Goal: Task Accomplishment & Management: Manage account settings

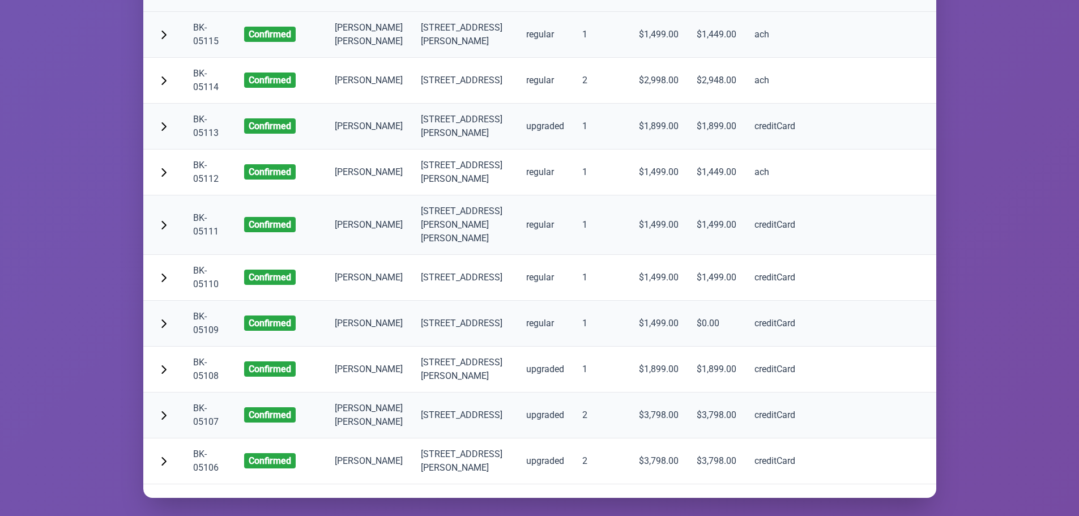
scroll to position [7190, 0]
click at [163, 455] on span "button" at bounding box center [163, 459] width 9 height 9
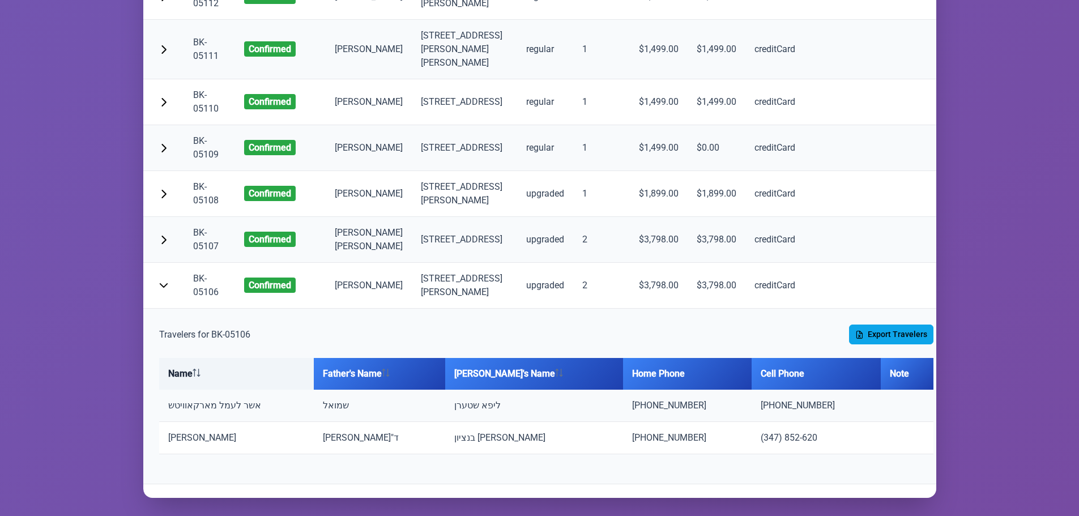
scroll to position [7366, 0]
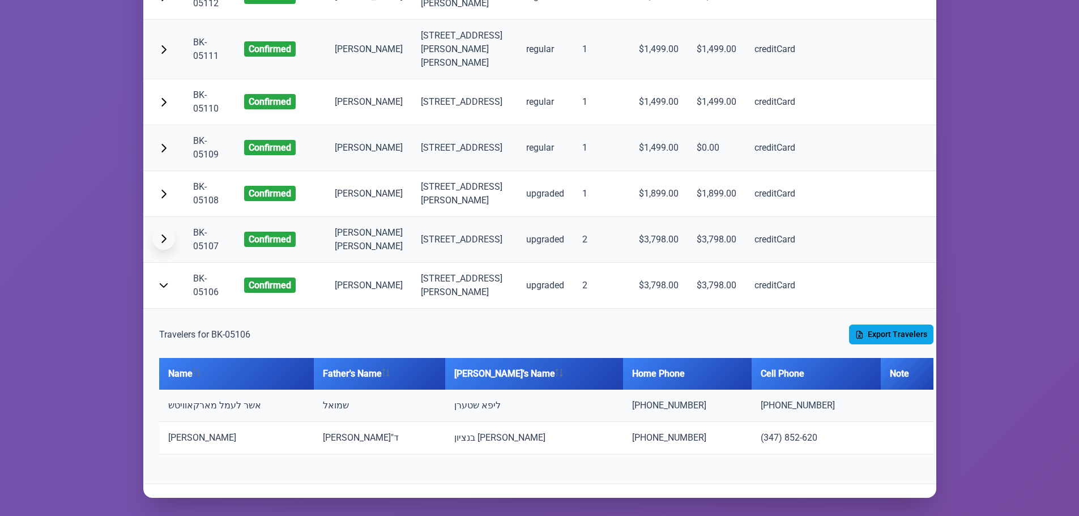
click at [161, 227] on button "button" at bounding box center [163, 238] width 23 height 23
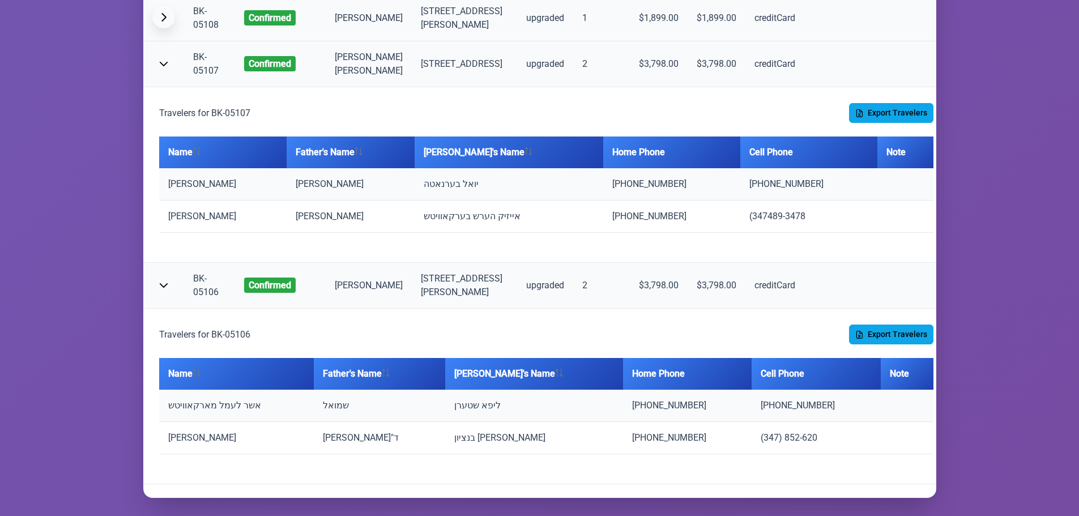
scroll to position [7196, 0]
click at [165, 22] on span "button" at bounding box center [163, 16] width 9 height 9
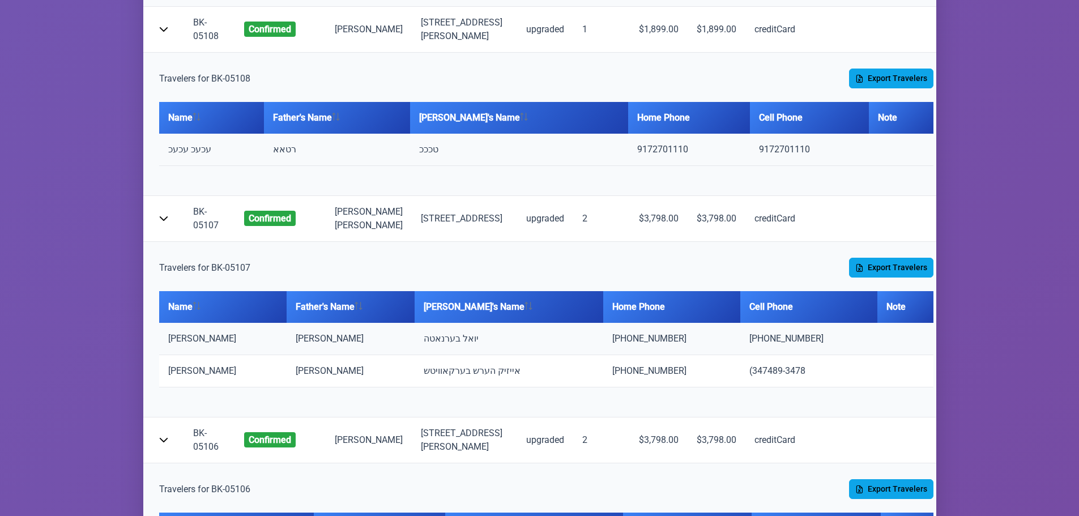
scroll to position [7026, 0]
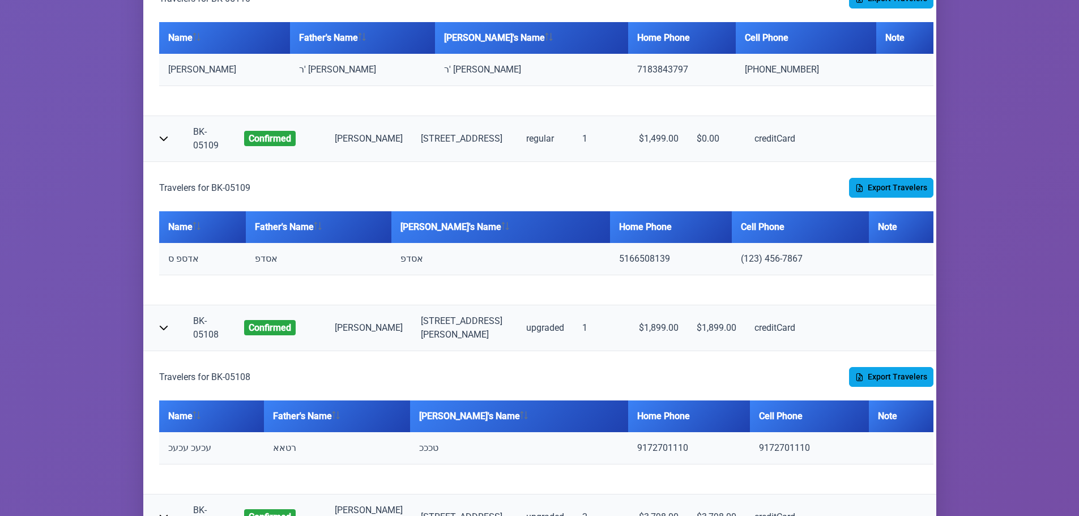
scroll to position [6913, 0]
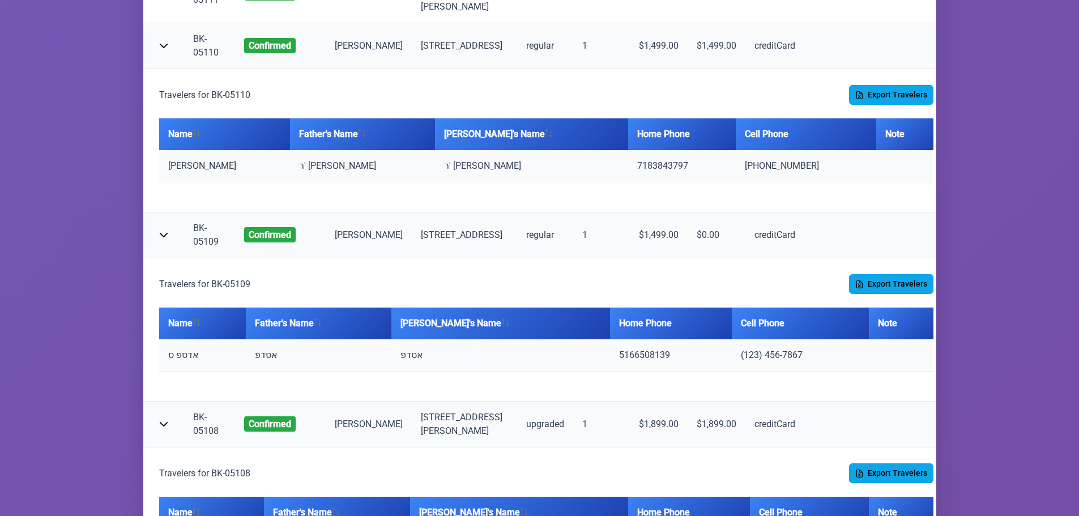
scroll to position [6800, 0]
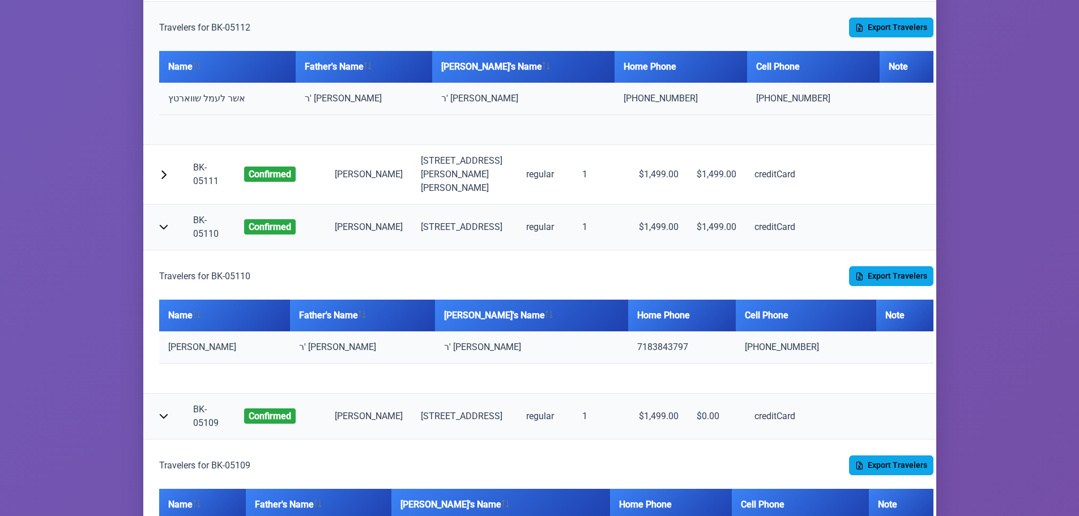
scroll to position [6630, 0]
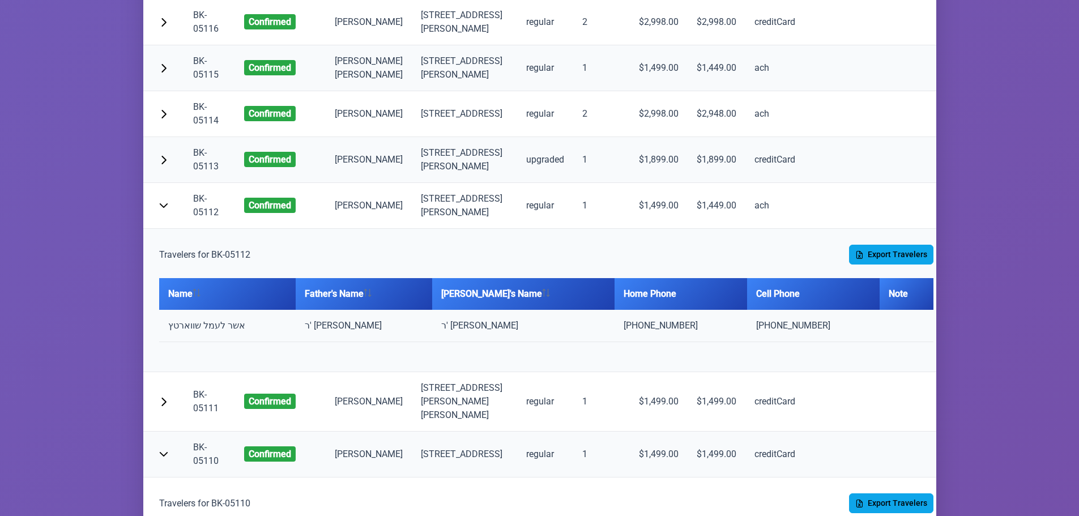
scroll to position [6403, 0]
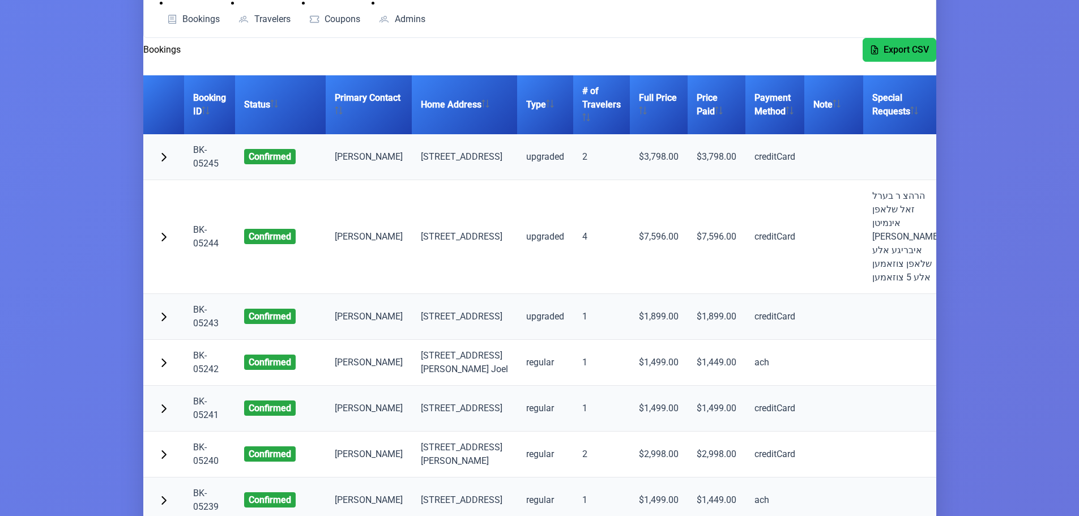
scroll to position [0, 0]
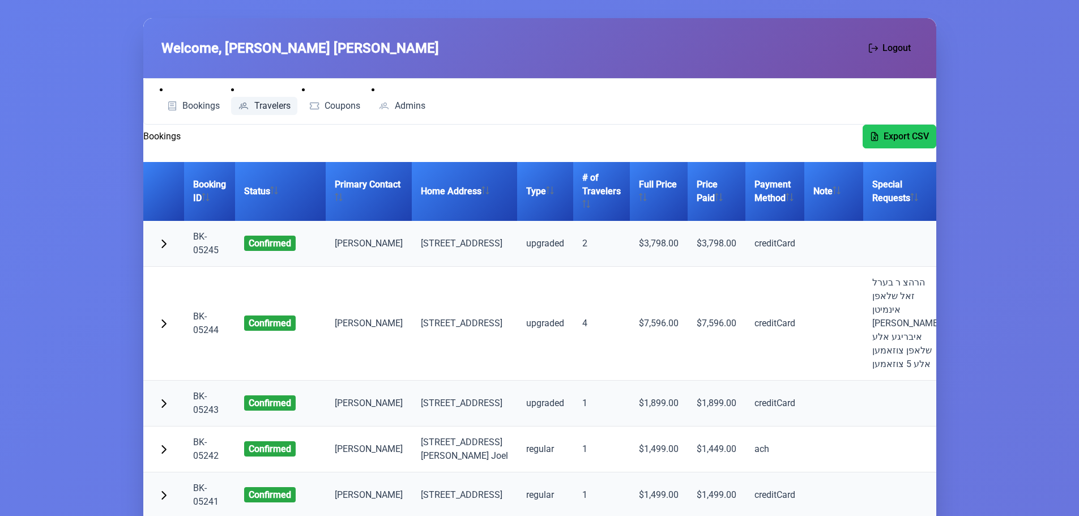
click at [272, 108] on span "Travelers" at bounding box center [272, 105] width 36 height 9
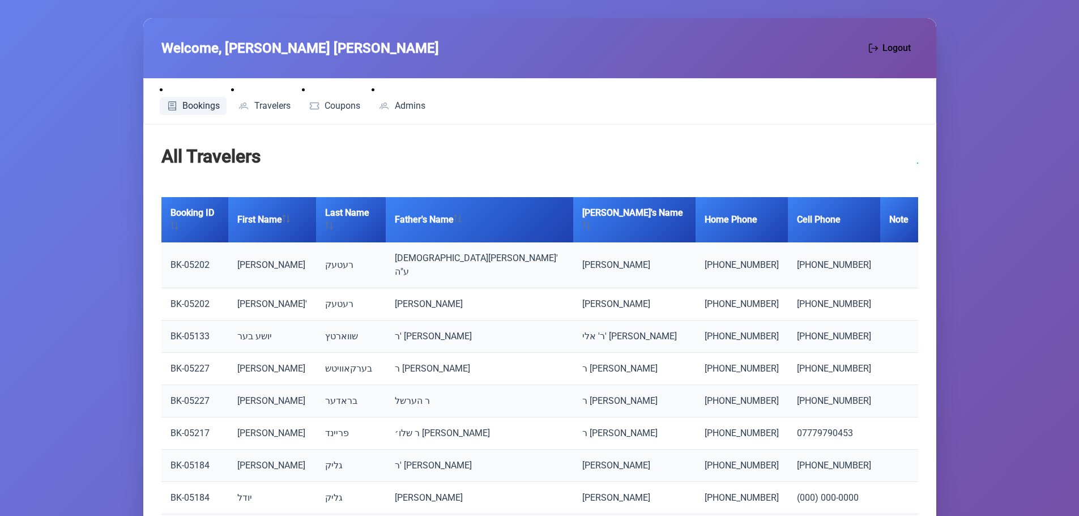
click at [188, 106] on span "Bookings" at bounding box center [200, 105] width 37 height 9
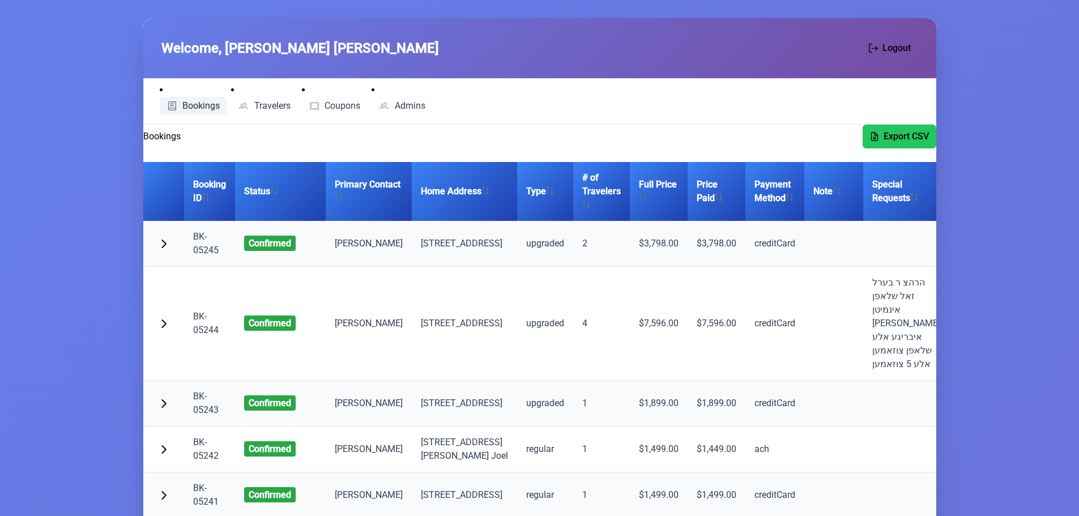
click at [197, 107] on span "Bookings" at bounding box center [200, 105] width 37 height 9
click at [266, 101] on span "Travelers" at bounding box center [272, 105] width 36 height 9
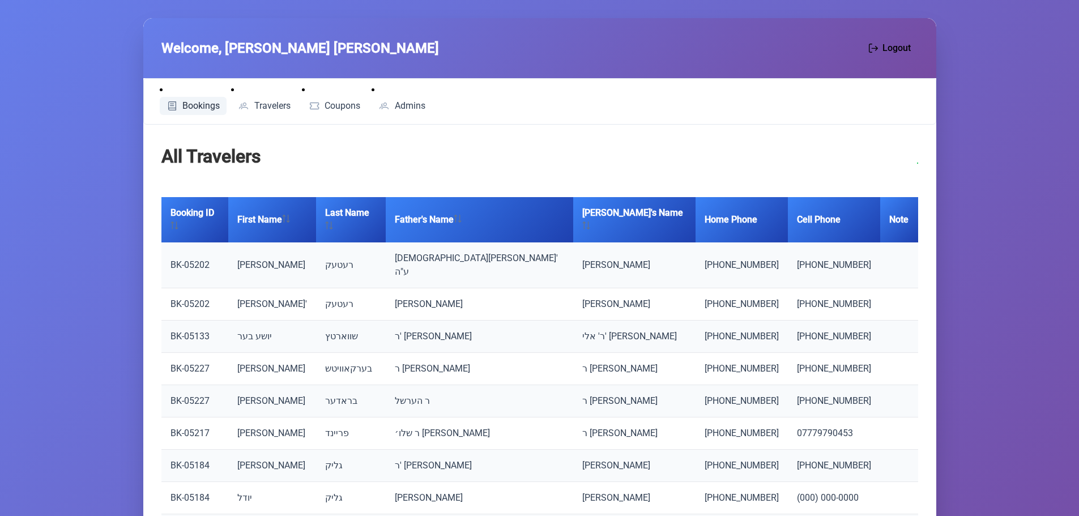
click at [186, 101] on span "Bookings" at bounding box center [200, 105] width 37 height 9
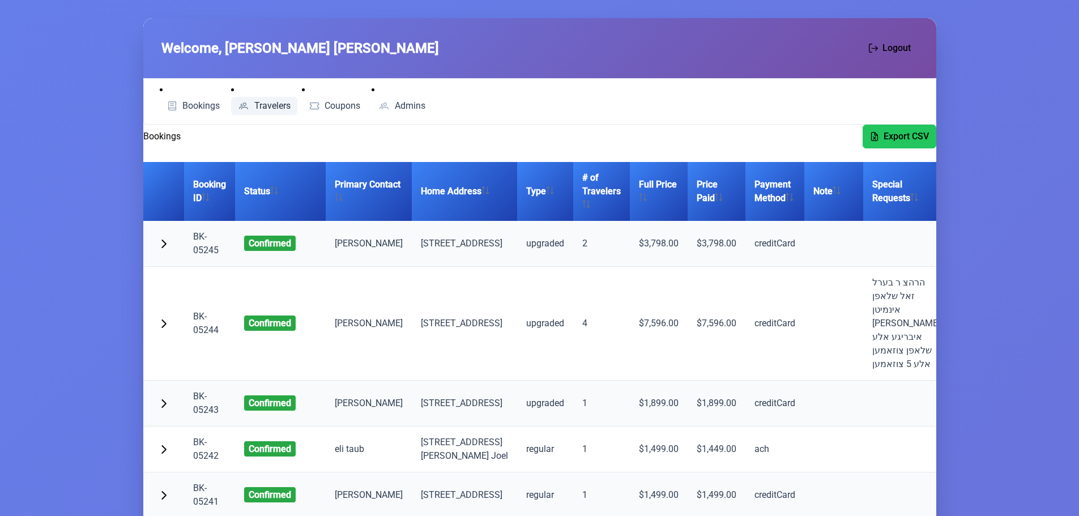
click at [279, 103] on span "Travelers" at bounding box center [272, 105] width 36 height 9
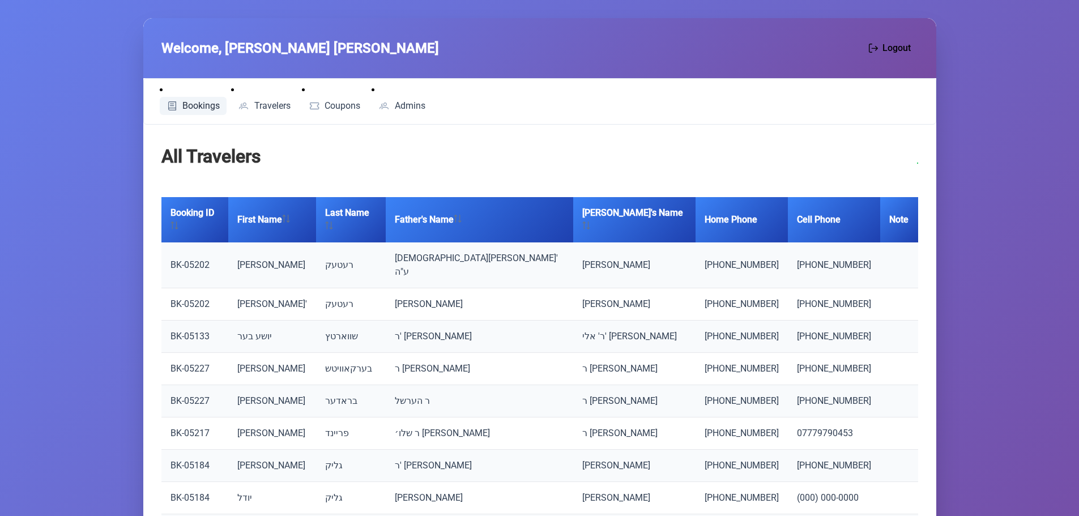
click at [208, 104] on span "Bookings" at bounding box center [200, 105] width 37 height 9
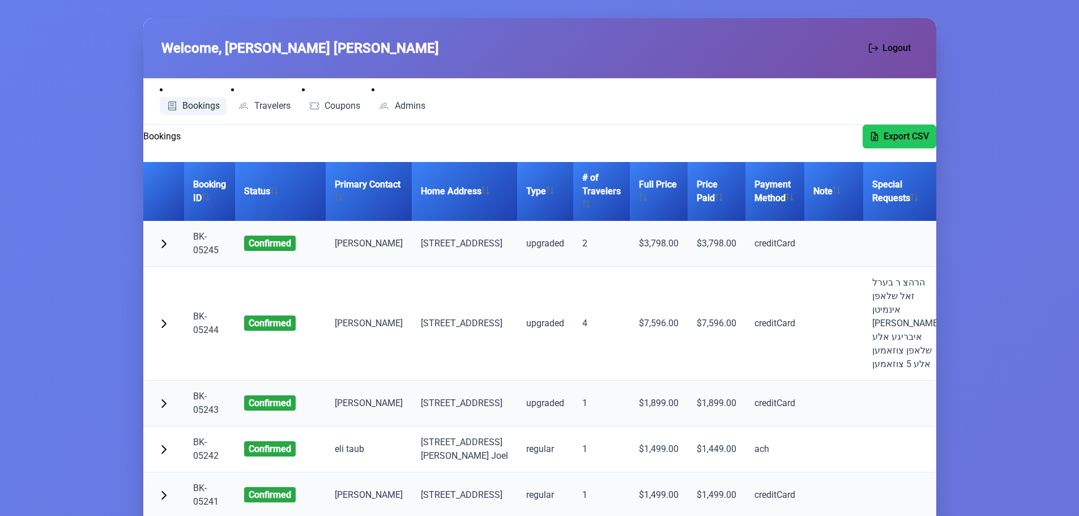
click at [208, 104] on span "Bookings" at bounding box center [200, 105] width 37 height 9
click at [264, 105] on span "Travelers" at bounding box center [272, 105] width 36 height 9
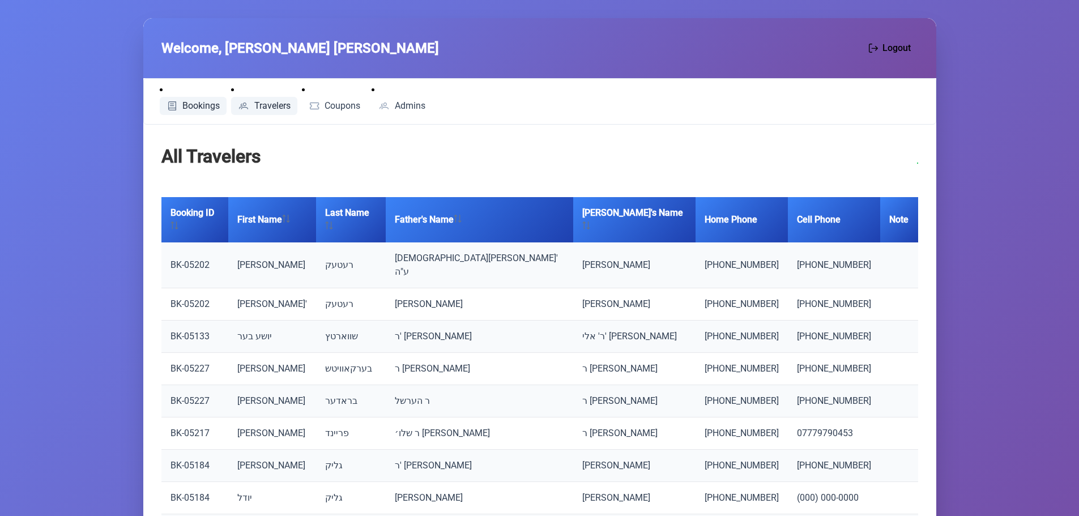
click at [181, 111] on link "Bookings" at bounding box center [193, 106] width 67 height 18
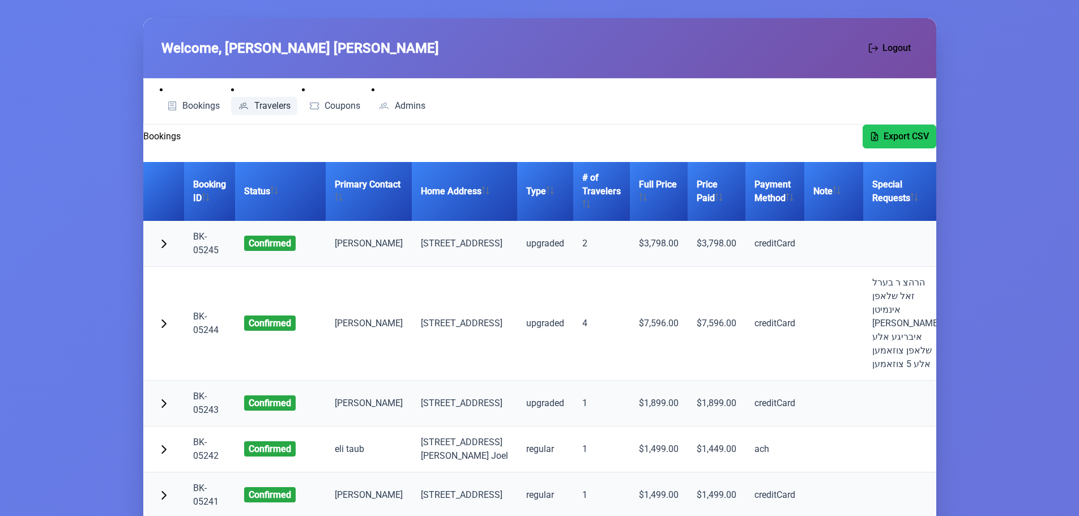
click at [268, 104] on span "Travelers" at bounding box center [272, 105] width 36 height 9
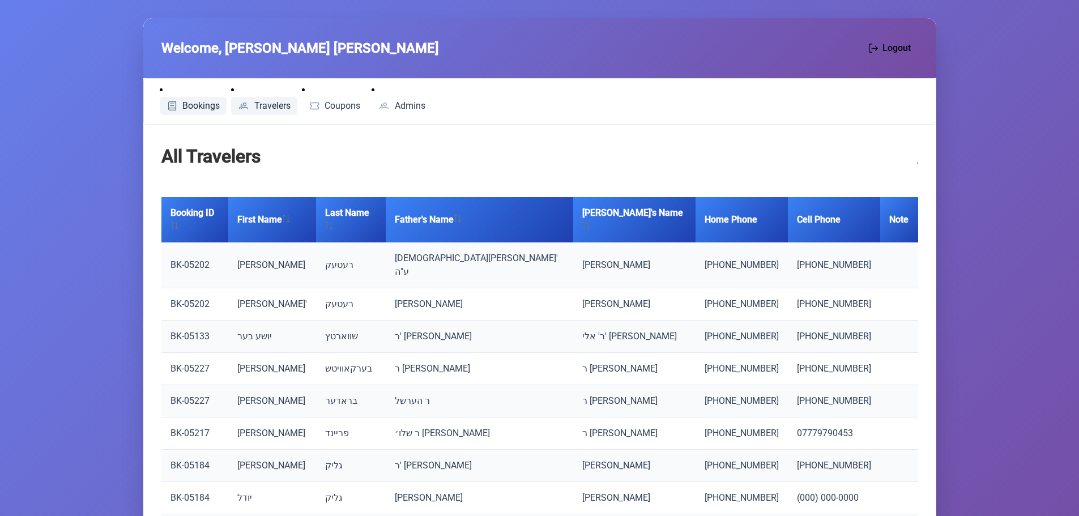
click at [192, 101] on span "Bookings" at bounding box center [200, 105] width 37 height 9
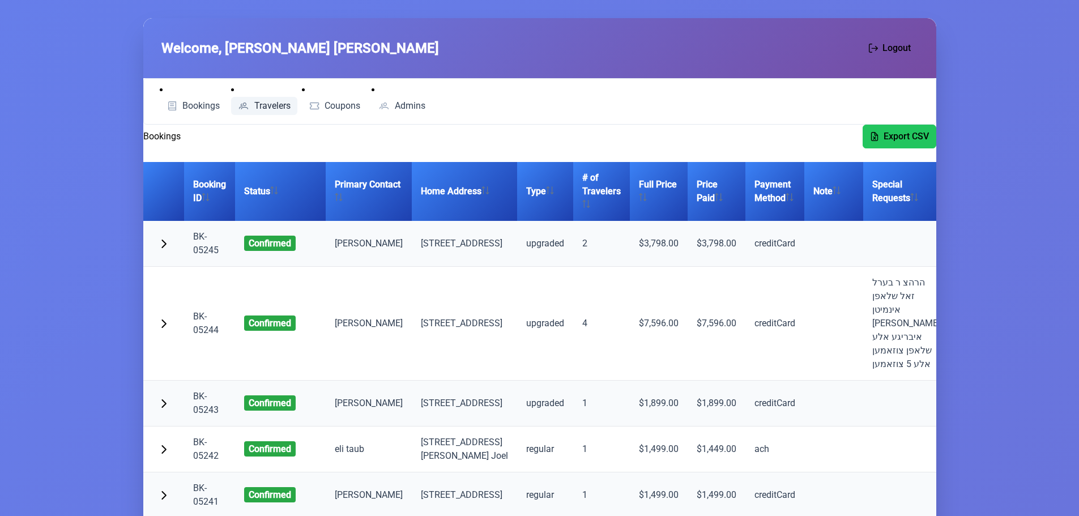
click at [264, 106] on span "Travelers" at bounding box center [272, 105] width 36 height 9
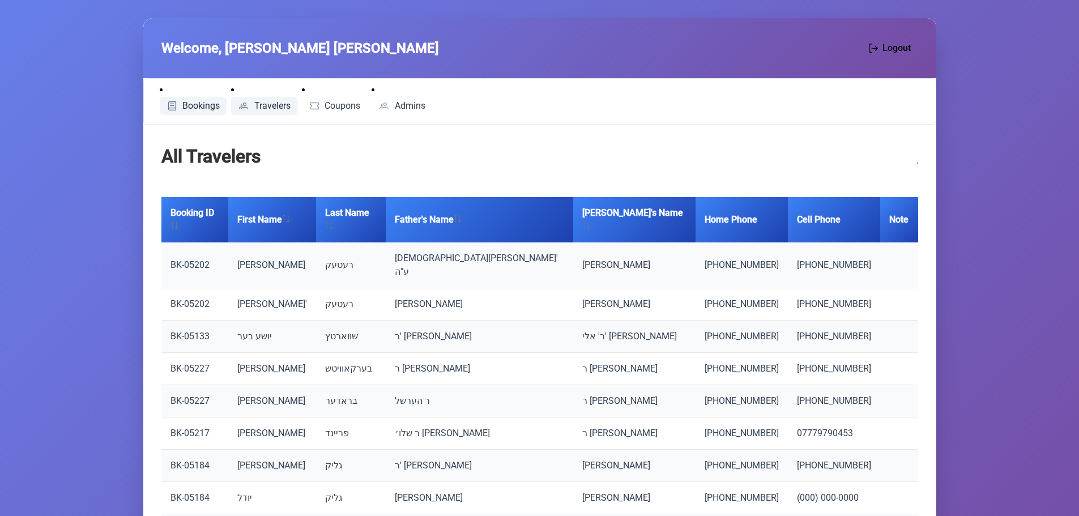
click at [191, 110] on span "Bookings" at bounding box center [200, 105] width 37 height 9
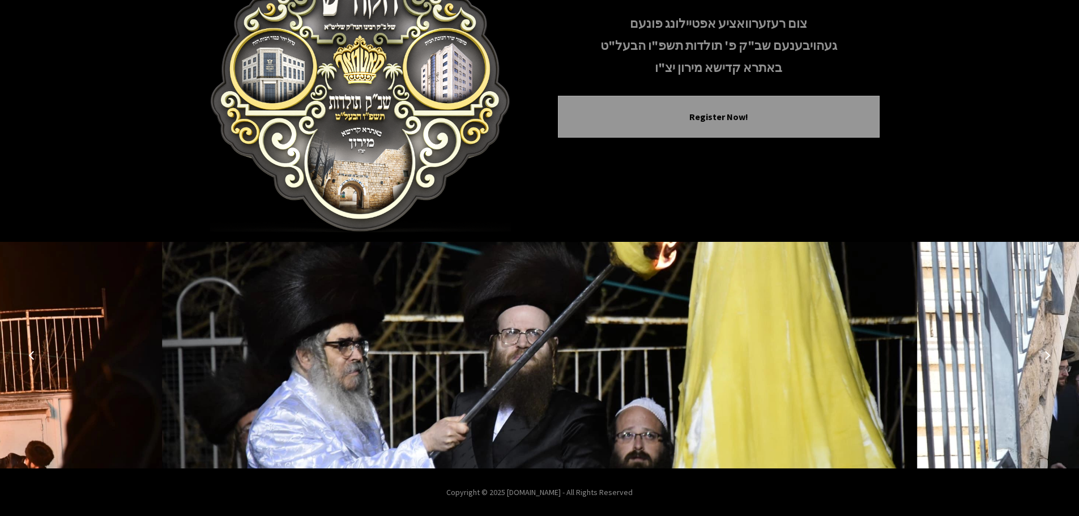
scroll to position [117, 0]
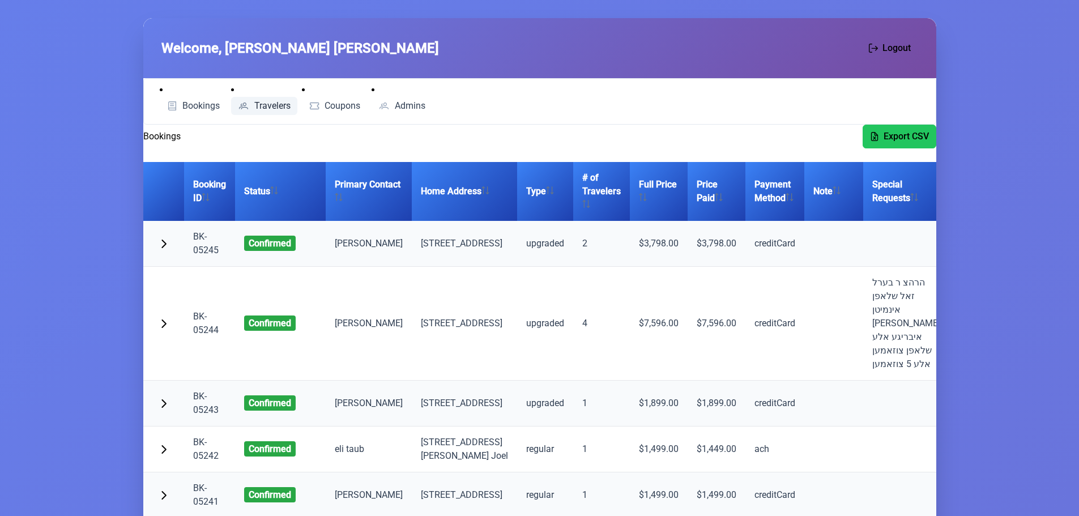
click at [268, 106] on span "Travelers" at bounding box center [272, 105] width 36 height 9
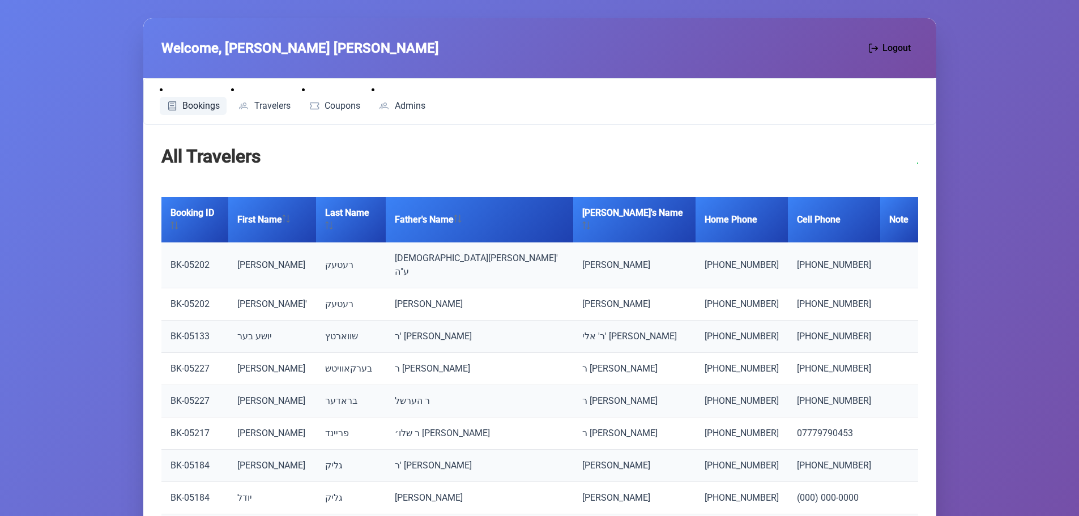
click at [199, 108] on span "Bookings" at bounding box center [200, 105] width 37 height 9
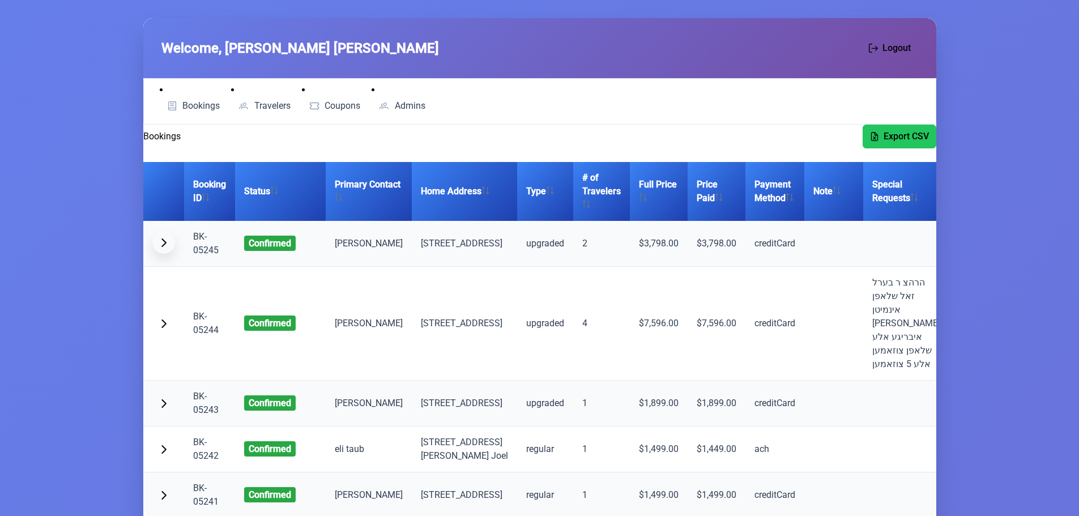
click at [172, 253] on button "button" at bounding box center [163, 242] width 23 height 23
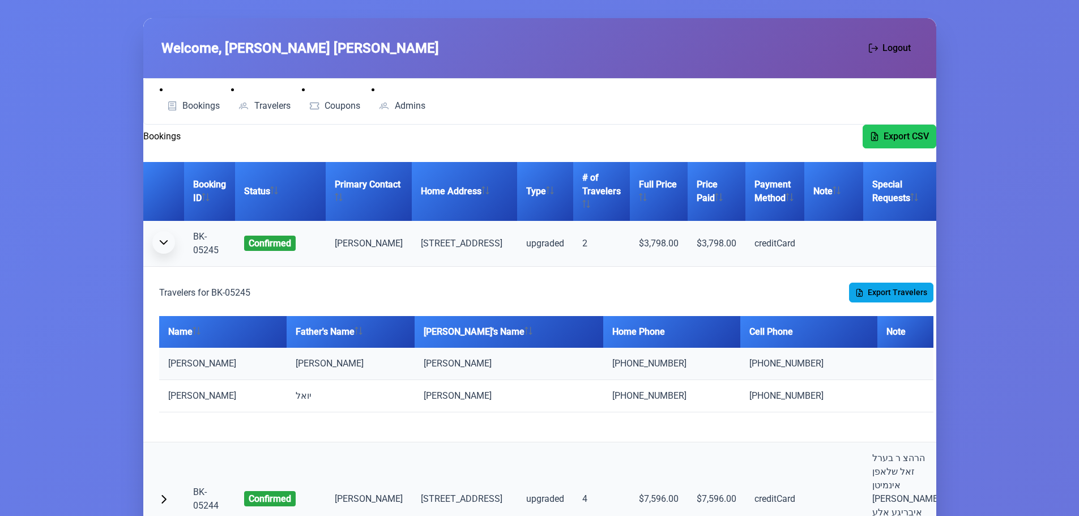
click at [169, 253] on button "button" at bounding box center [163, 242] width 23 height 23
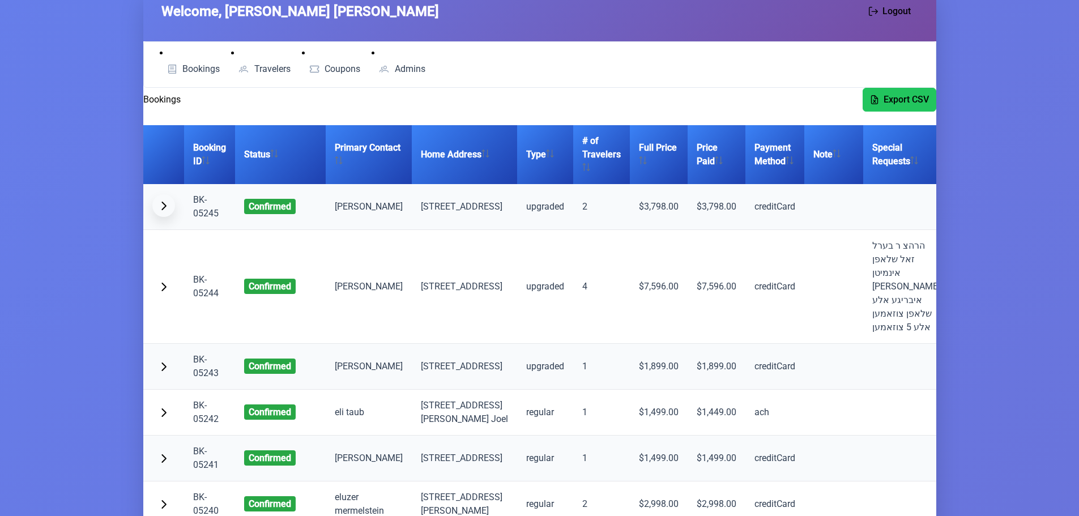
scroll to position [57, 0]
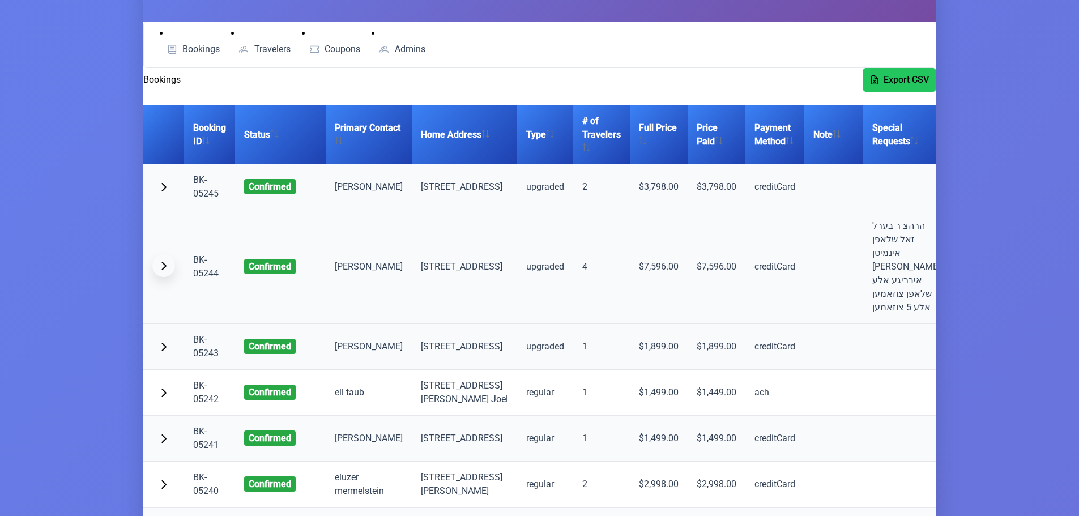
click at [163, 270] on span "button" at bounding box center [163, 265] width 9 height 9
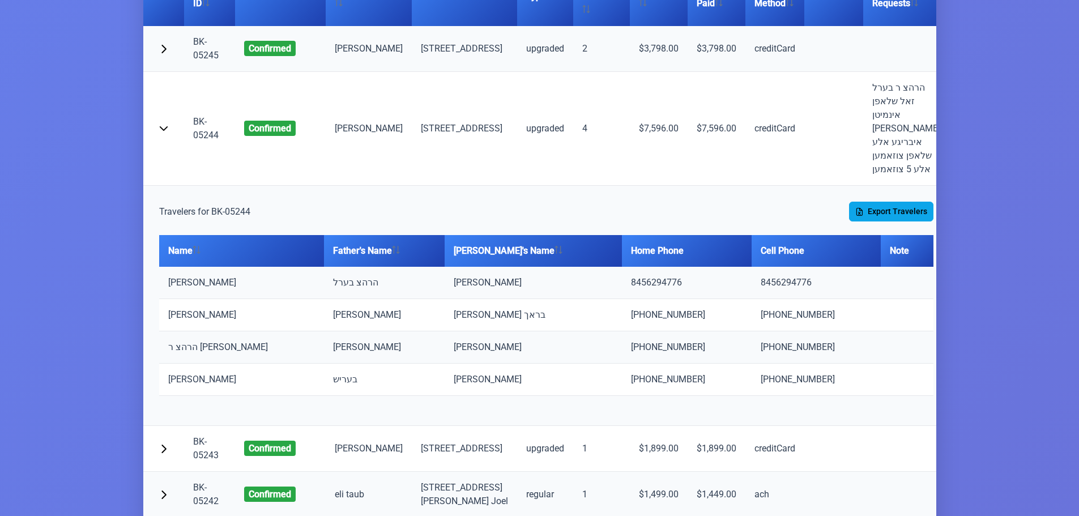
scroll to position [226, 0]
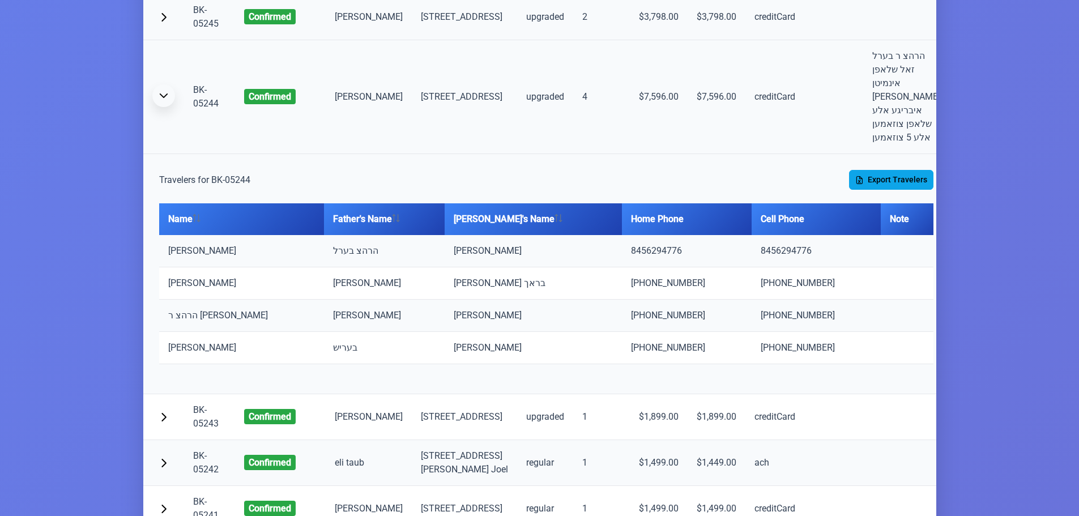
click at [165, 100] on span "button" at bounding box center [163, 95] width 9 height 9
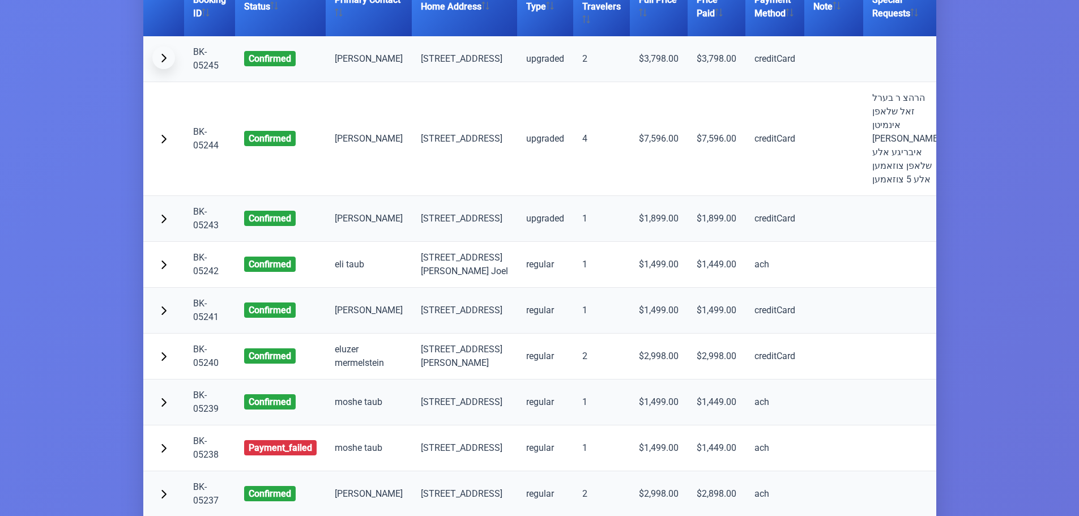
scroll to position [0, 0]
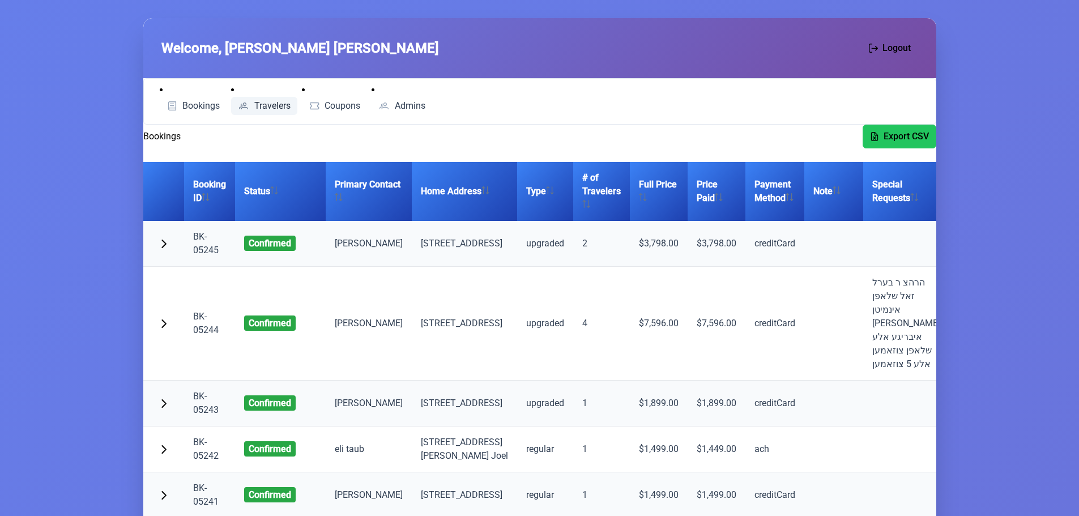
click at [291, 104] on link "Travelers" at bounding box center [264, 106] width 66 height 18
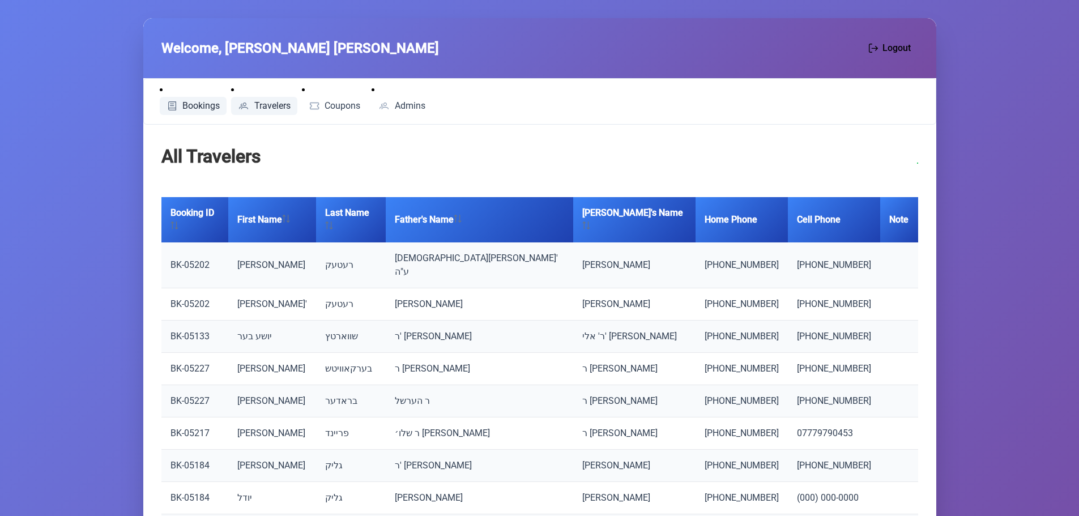
click at [183, 106] on span "Bookings" at bounding box center [200, 105] width 37 height 9
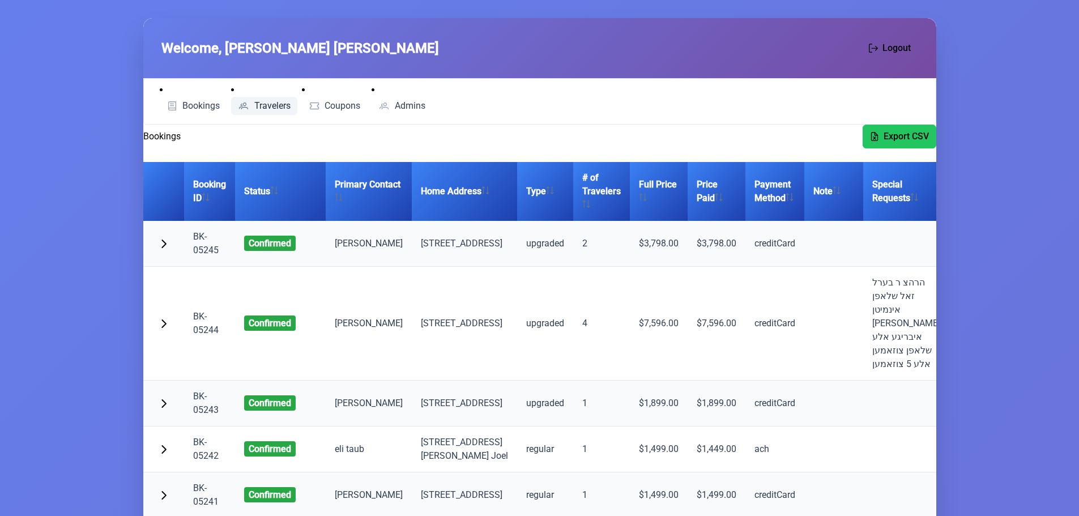
click at [271, 102] on span "Travelers" at bounding box center [272, 105] width 36 height 9
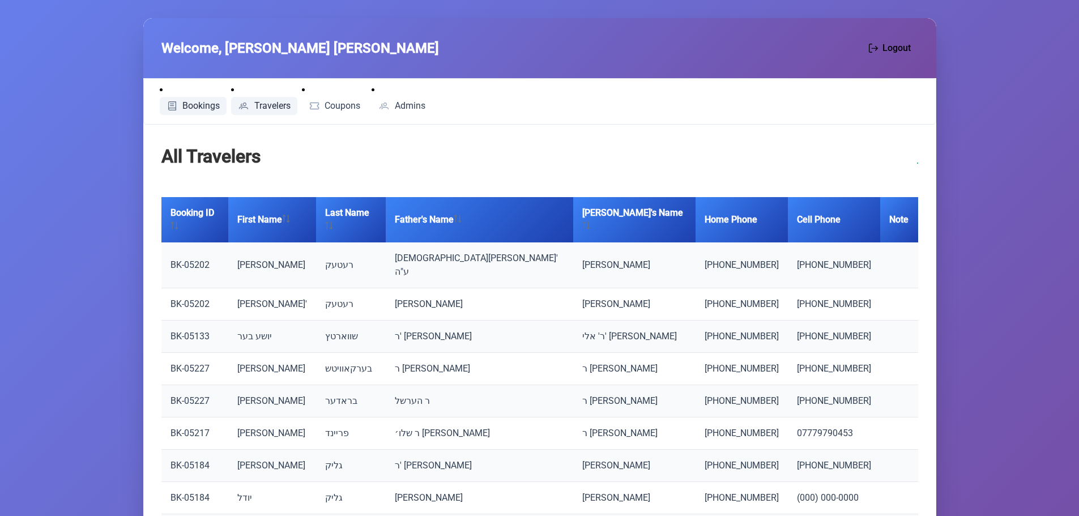
click at [210, 110] on span "Bookings" at bounding box center [200, 105] width 37 height 9
